Goal: Transaction & Acquisition: Purchase product/service

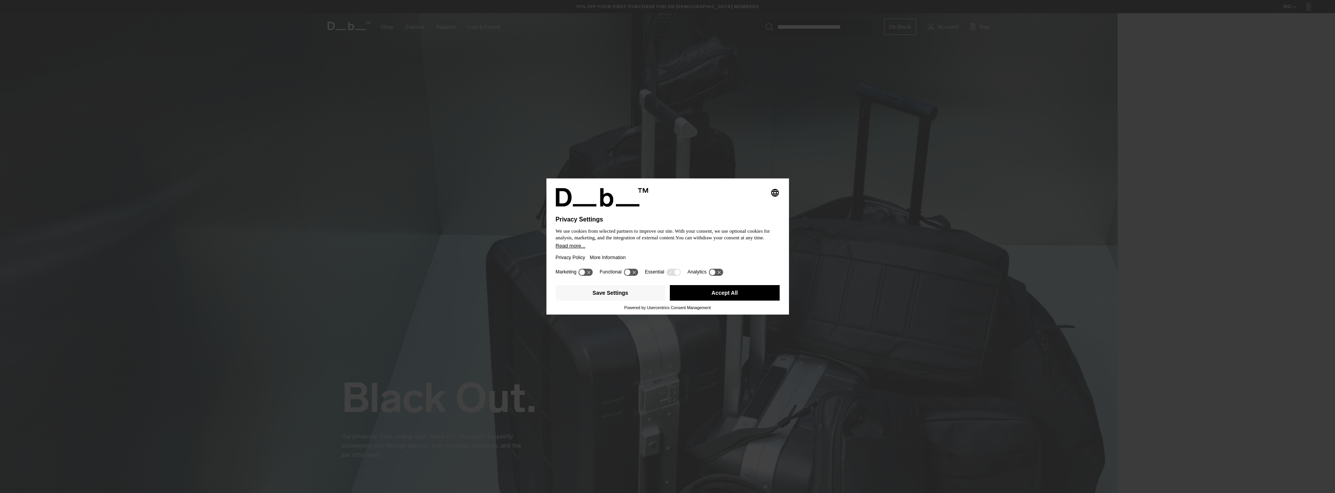
click at [709, 253] on div "Privacy Policy More Information" at bounding box center [668, 258] width 224 height 18
click at [758, 292] on button "Accept All" at bounding box center [725, 293] width 110 height 16
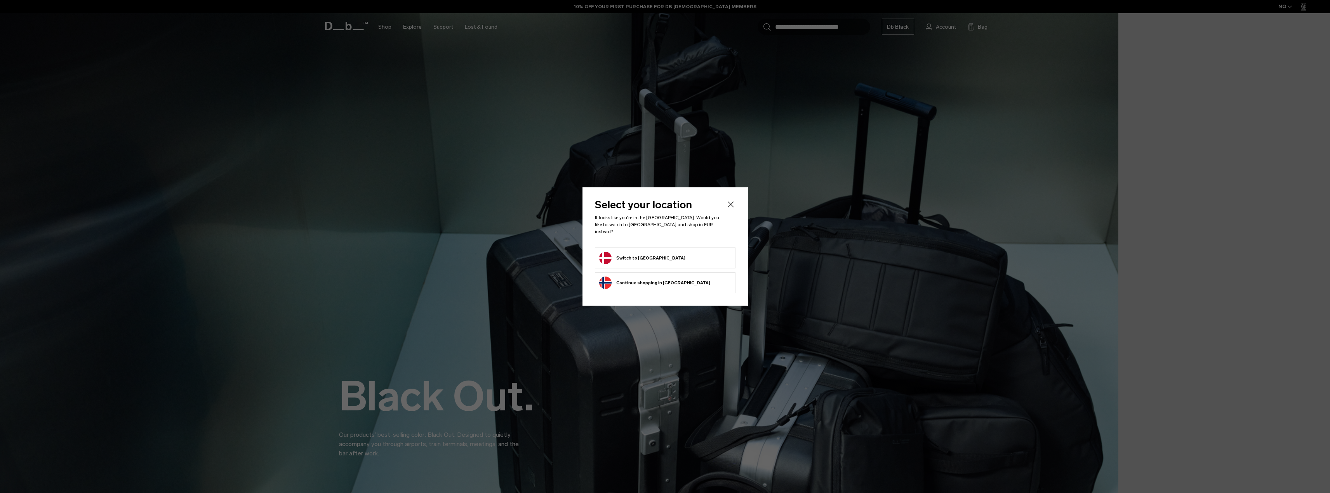
click at [652, 253] on button "Switch to Denmark" at bounding box center [642, 258] width 86 height 12
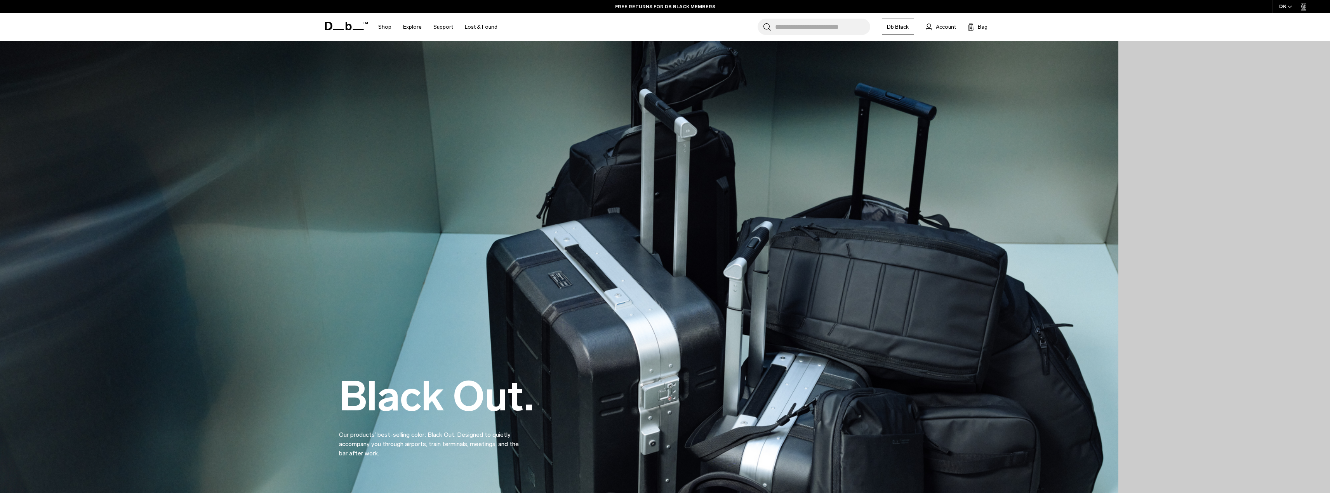
click at [1289, 6] on icon "button" at bounding box center [1289, 6] width 4 height 3
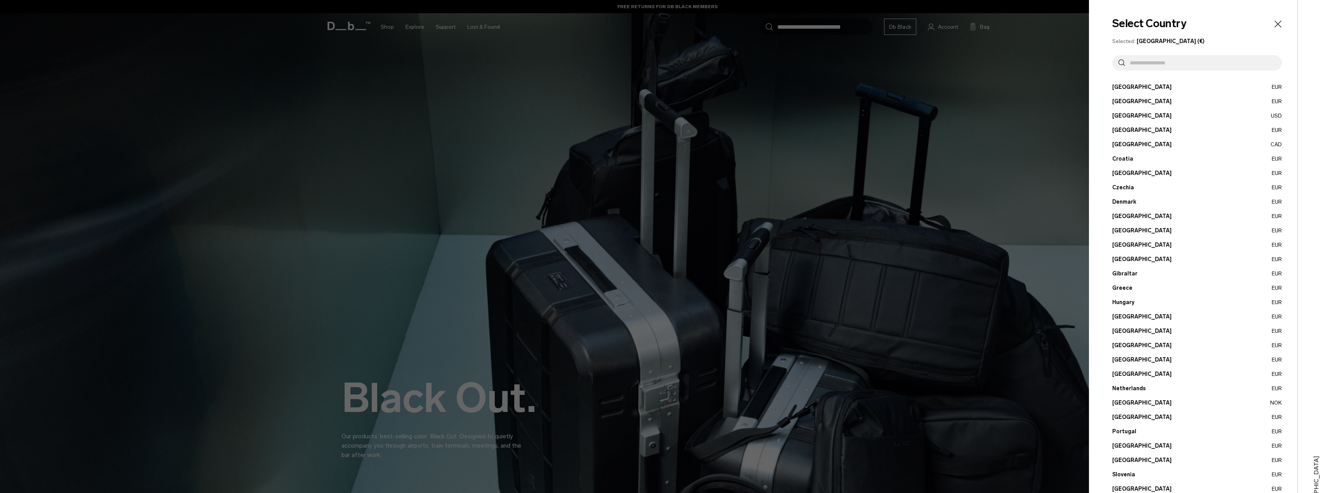
click at [1213, 59] on input "text" at bounding box center [1200, 63] width 151 height 16
type input "***"
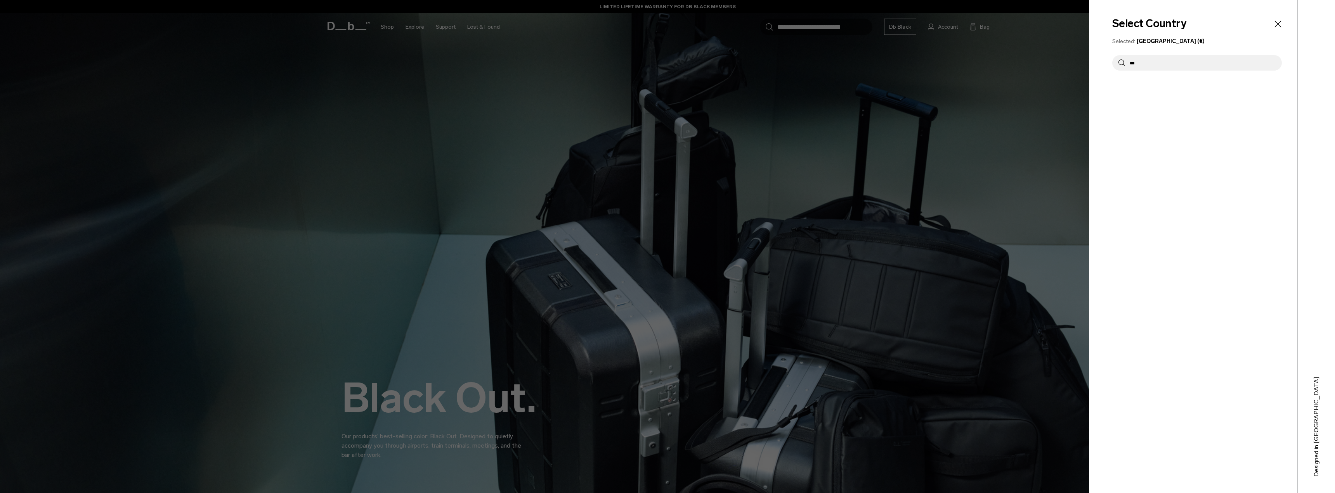
click at [1161, 42] on span "[GEOGRAPHIC_DATA] (€)" at bounding box center [1171, 41] width 68 height 7
click at [1279, 24] on icon "Close" at bounding box center [1278, 24] width 7 height 7
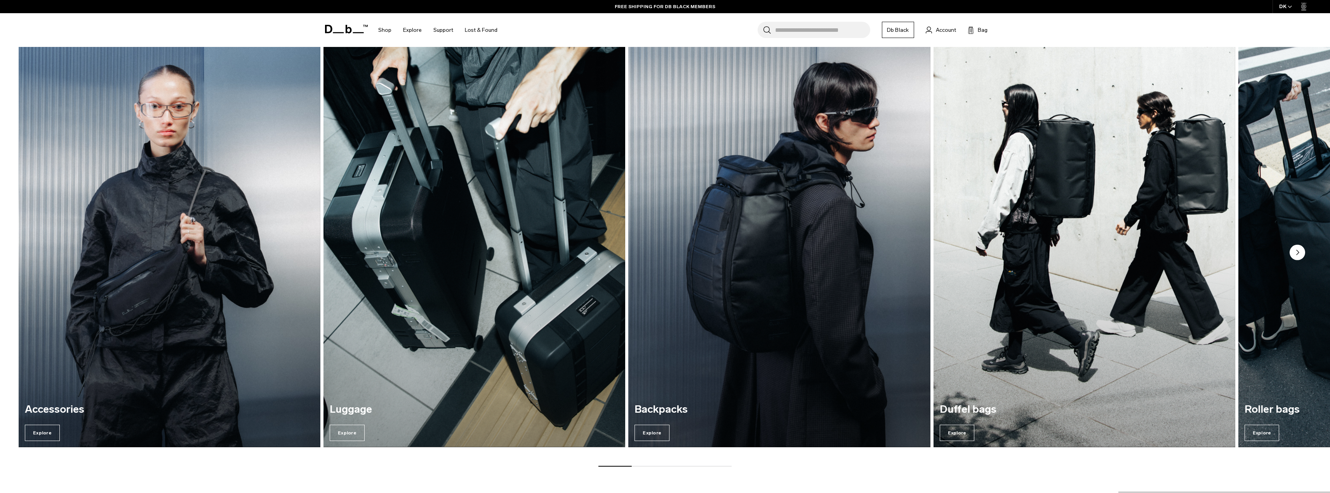
scroll to position [1980, 0]
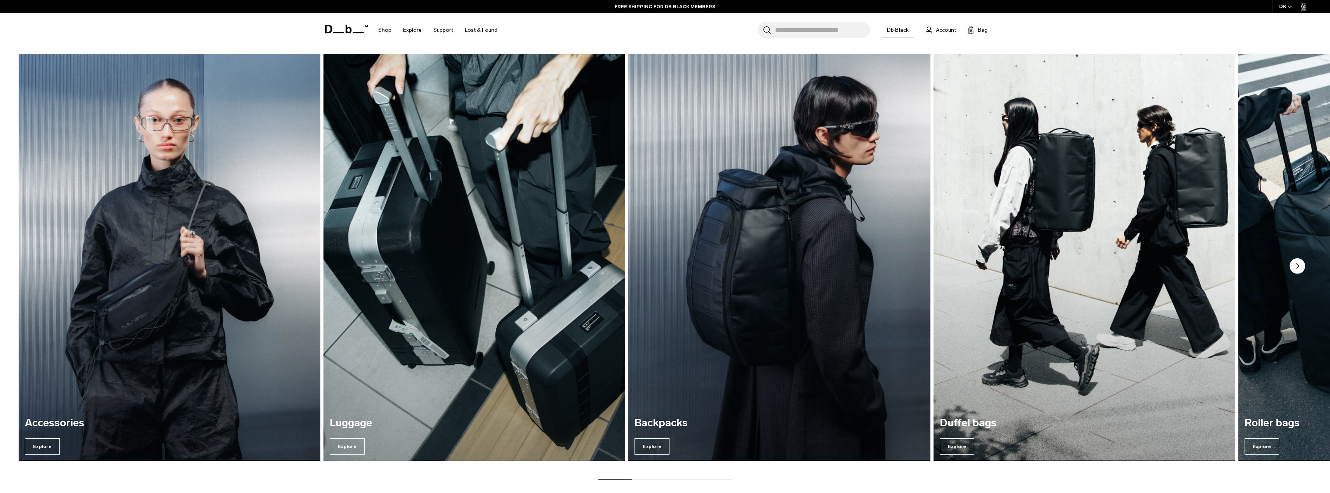
click at [486, 293] on img "2 / 7" at bounding box center [474, 258] width 311 height 420
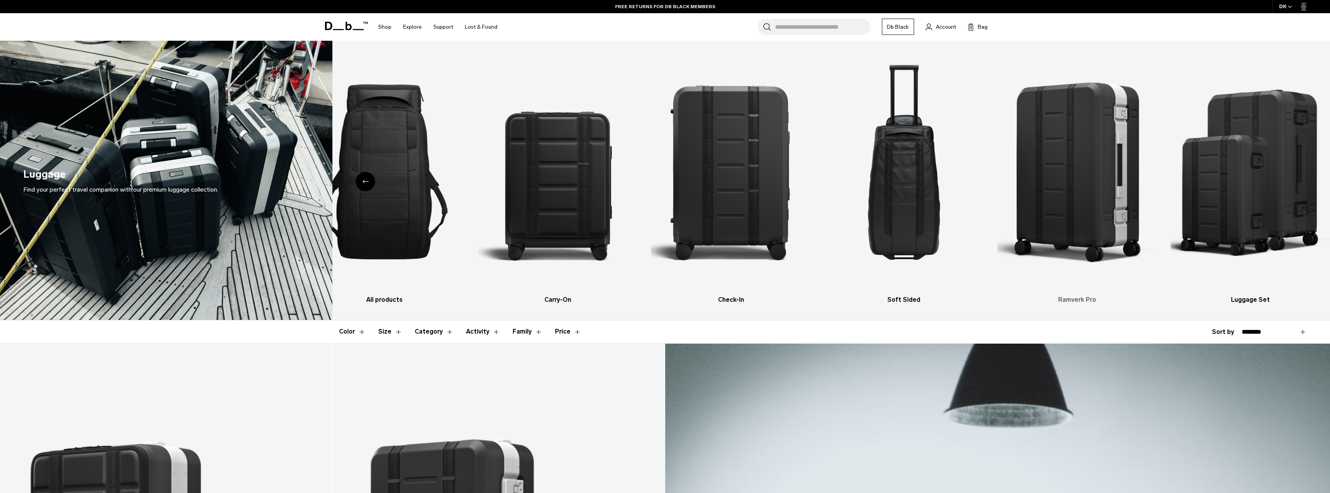
click at [1053, 181] on img "5 / 6" at bounding box center [1077, 171] width 160 height 239
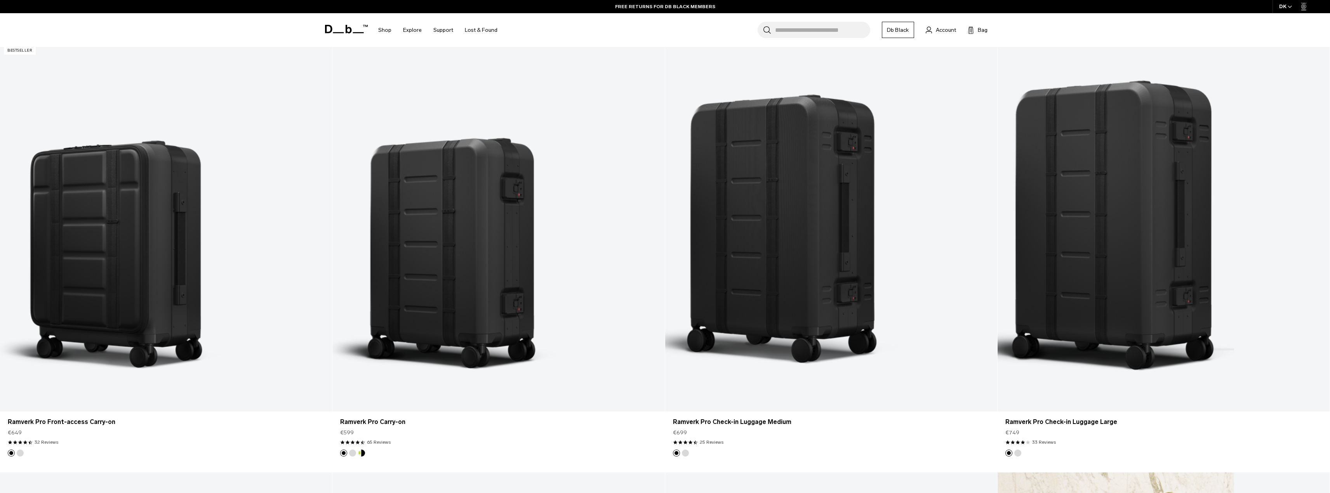
scroll to position [233, 0]
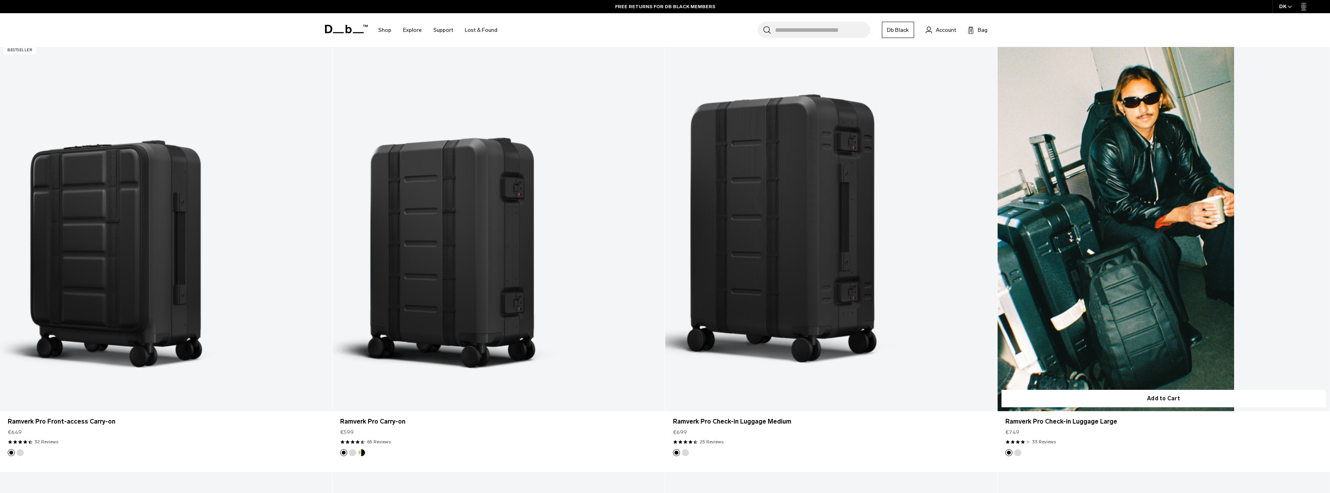
click at [1064, 215] on link "Ramverk Pro Check-in Luggage Large" at bounding box center [1163, 226] width 332 height 369
